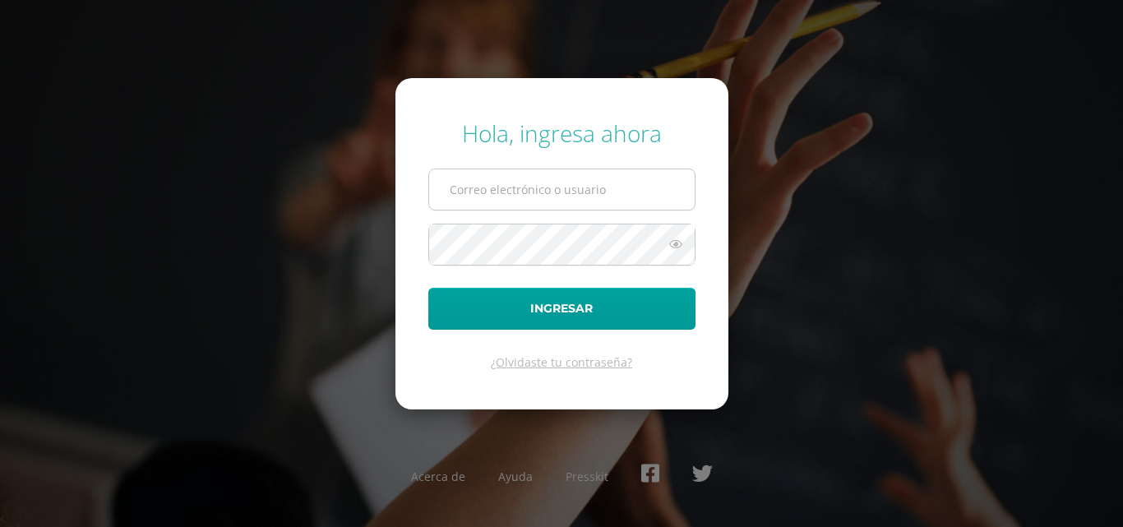
click at [539, 192] on input "text" at bounding box center [562, 189] width 266 height 40
type input "COS00728@osoriosandoval.edu.gt"
click at [428, 288] on button "Ingresar" at bounding box center [561, 309] width 267 height 42
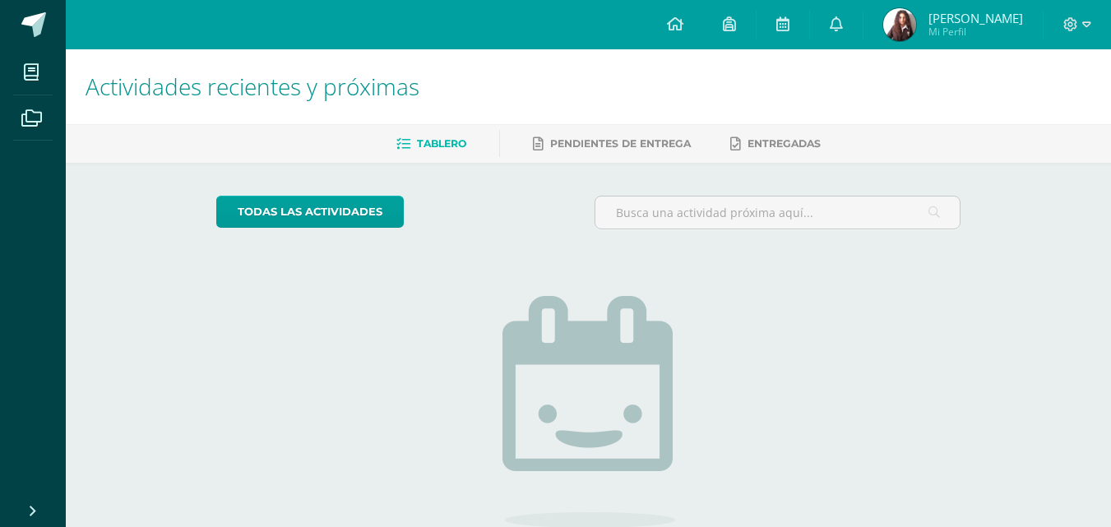
click at [109, 85] on span "Actividades recientes y próximas" at bounding box center [253, 86] width 334 height 31
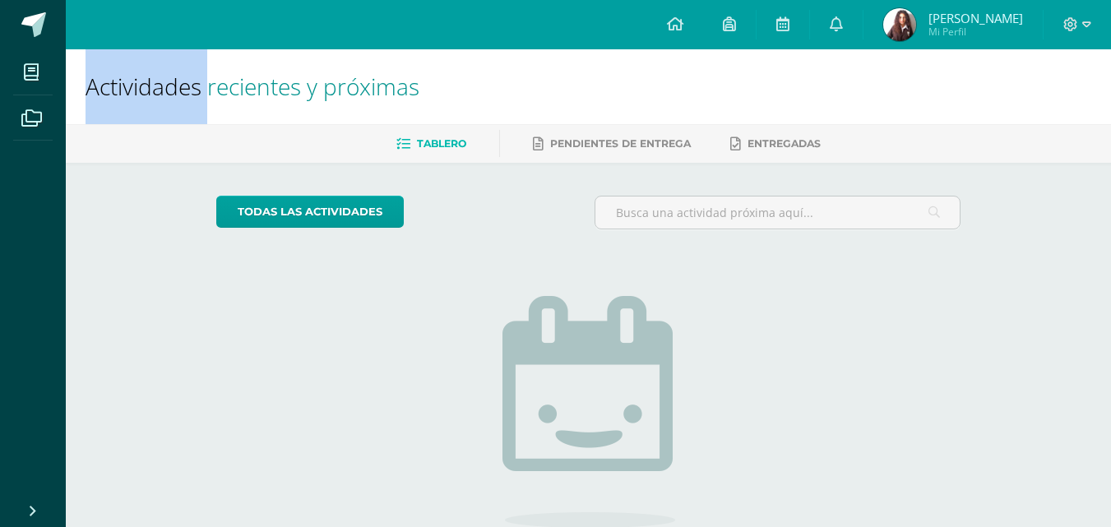
click at [109, 85] on span "Actividades recientes y próximas" at bounding box center [253, 86] width 334 height 31
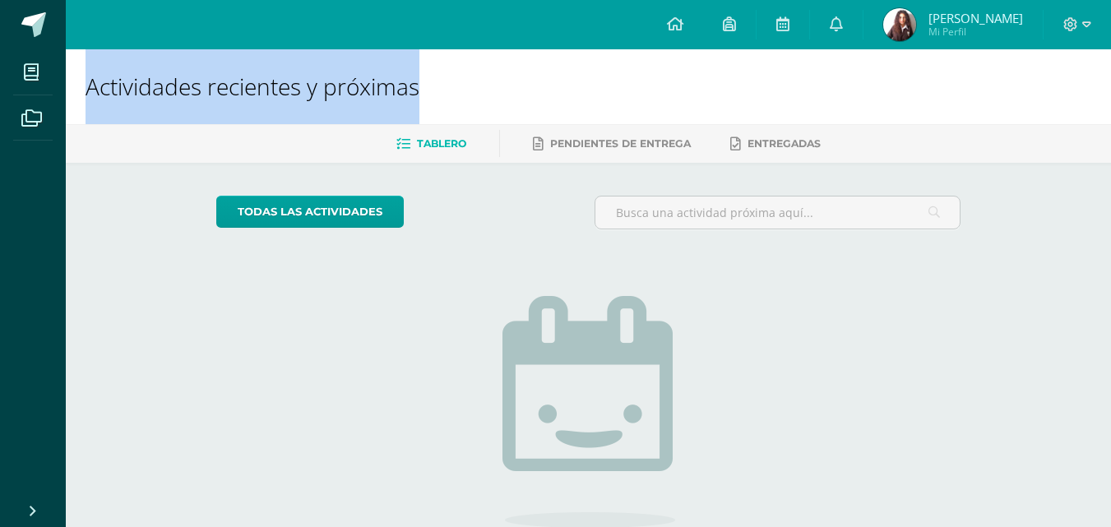
click at [109, 85] on span "Actividades recientes y próximas" at bounding box center [253, 86] width 334 height 31
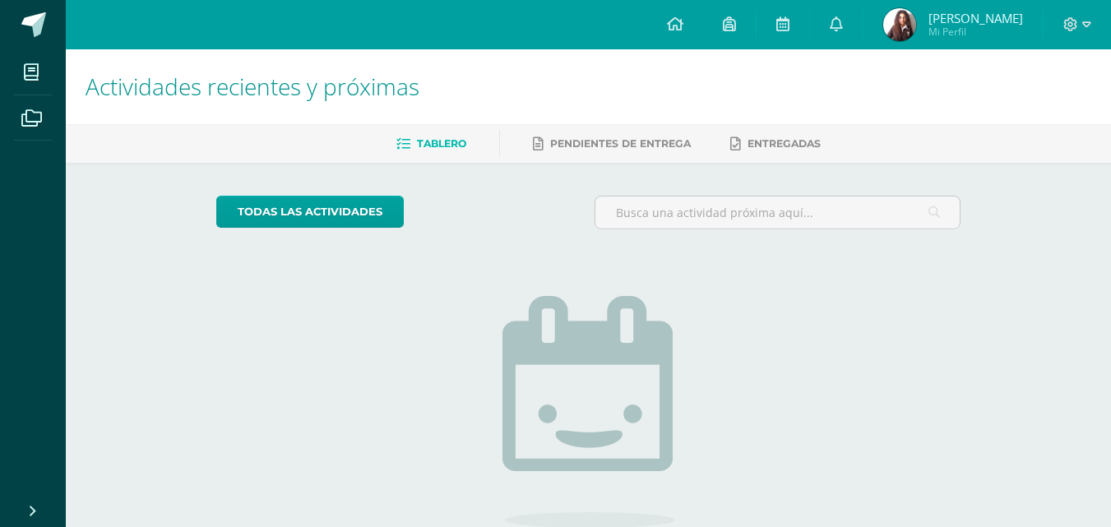
click at [159, 275] on div "Actividades recientes y próximas Tablero Pendientes de entrega Entregadas todas…" at bounding box center [588, 359] width 1045 height 621
click at [329, 87] on span "Actividades recientes y próximas" at bounding box center [253, 86] width 334 height 31
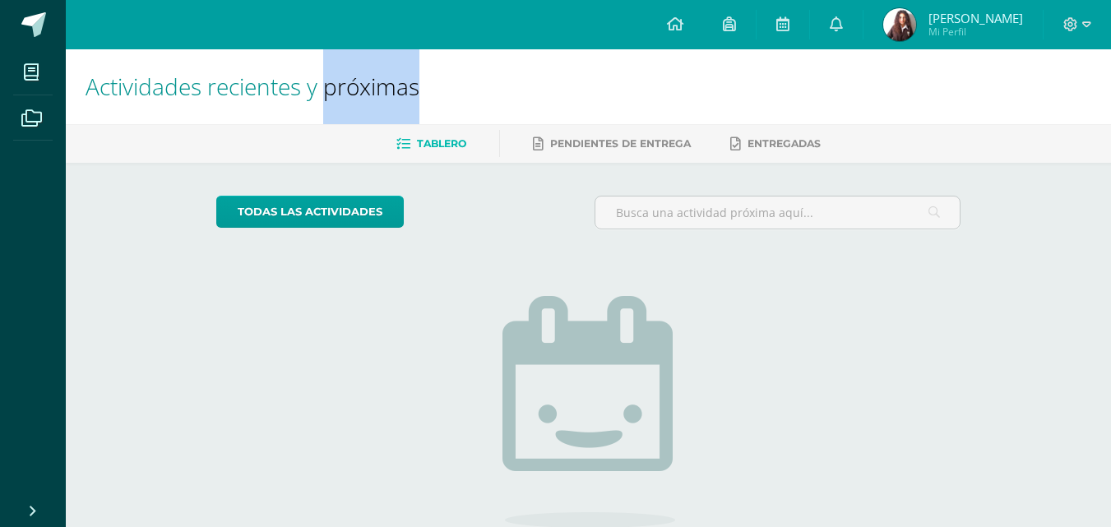
click at [329, 87] on span "Actividades recientes y próximas" at bounding box center [253, 86] width 334 height 31
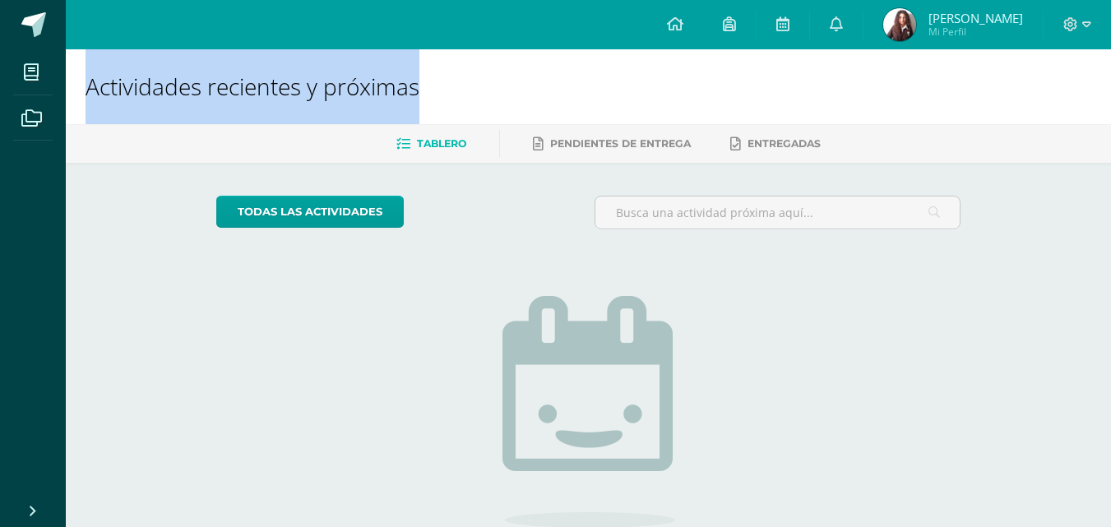
click at [329, 87] on span "Actividades recientes y próximas" at bounding box center [253, 86] width 334 height 31
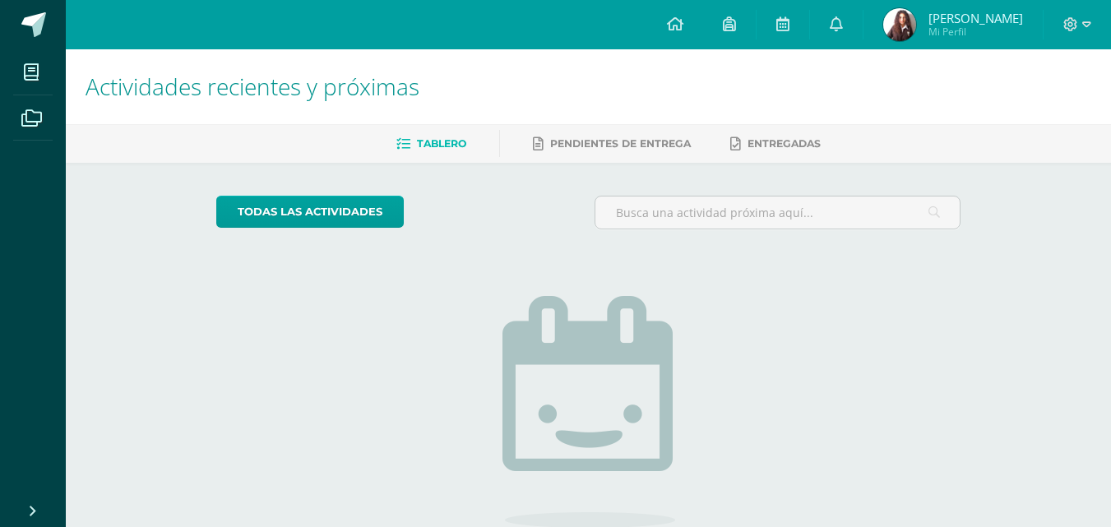
click at [362, 168] on div "todas las Actividades No tienes actividades Échale un vistazo a los demás perío…" at bounding box center [588, 417] width 810 height 508
